Goal: Check status: Check status

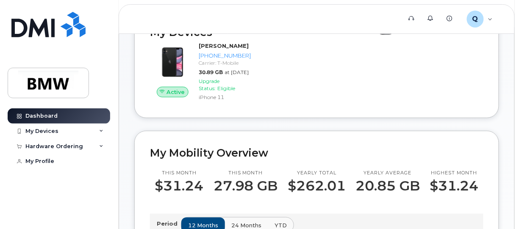
scroll to position [127, 0]
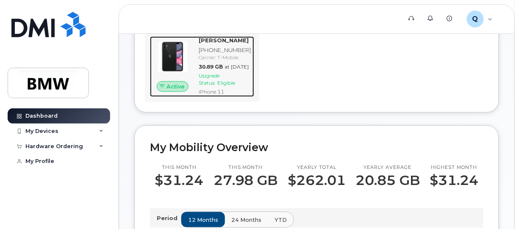
click at [220, 86] on span "Upgrade Status:" at bounding box center [209, 79] width 21 height 14
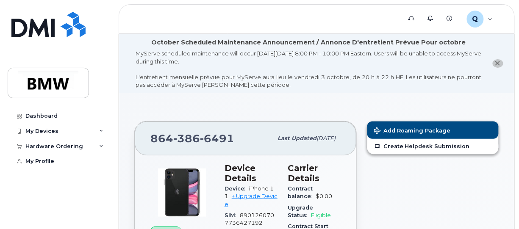
click at [334, 5] on header "Support Alerts Knowledge Base Q QT19738 Employee English Français Sign out" at bounding box center [317, 19] width 396 height 30
